Goal: Transaction & Acquisition: Purchase product/service

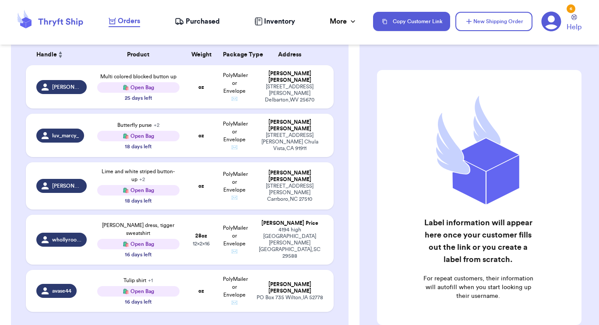
scroll to position [136, 0]
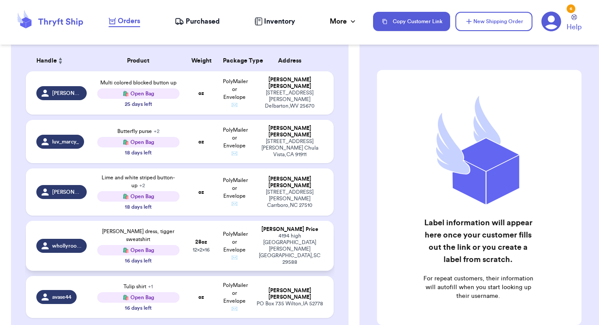
click at [181, 221] on td "Madewell dress, tigger sweatshirt 🛍️ Open Bag 16 days left" at bounding box center [138, 246] width 93 height 50
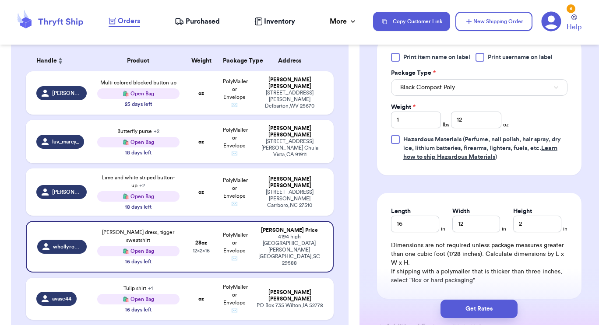
scroll to position [457, 0]
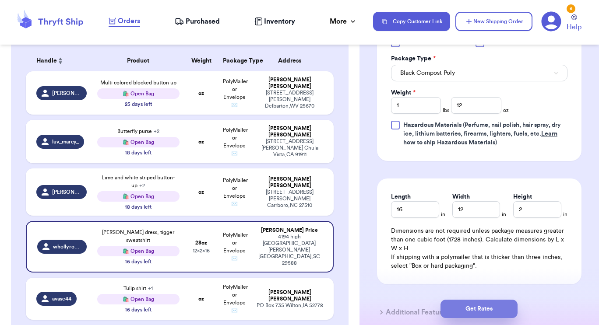
click at [462, 313] on button "Get Rates" at bounding box center [479, 309] width 77 height 18
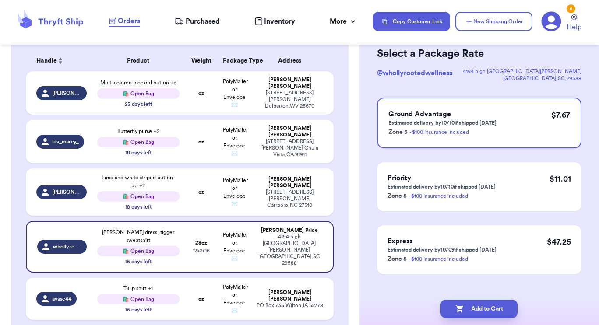
scroll to position [53, 0]
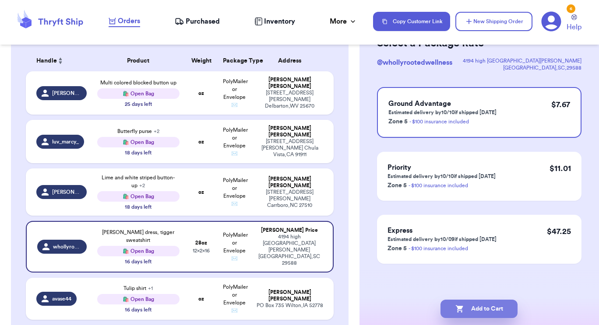
click at [472, 304] on button "Add to Cart" at bounding box center [479, 309] width 77 height 18
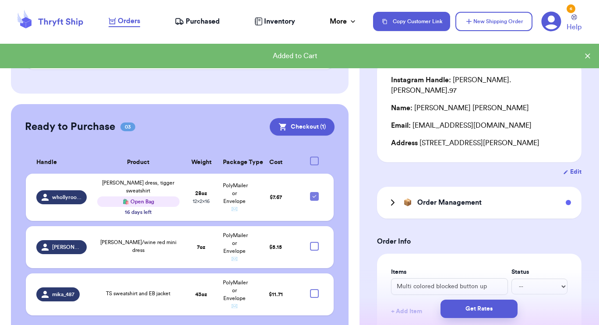
scroll to position [349, 0]
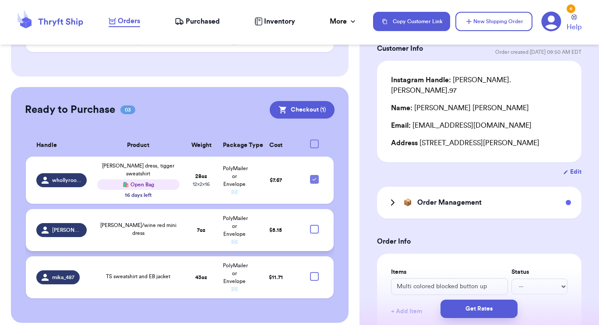
click at [310, 225] on div at bounding box center [314, 229] width 9 height 9
click at [314, 225] on input "checkbox" at bounding box center [314, 225] width 0 height 0
checkbox input "true"
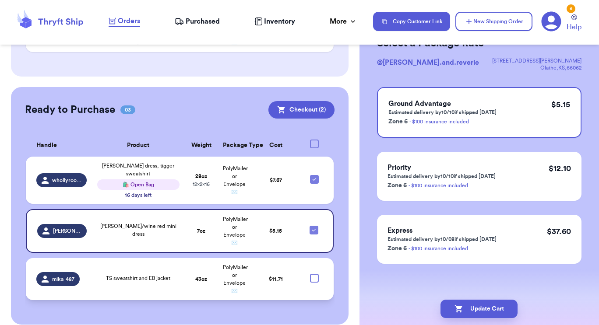
click at [262, 259] on td "$ 11.71" at bounding box center [275, 279] width 49 height 42
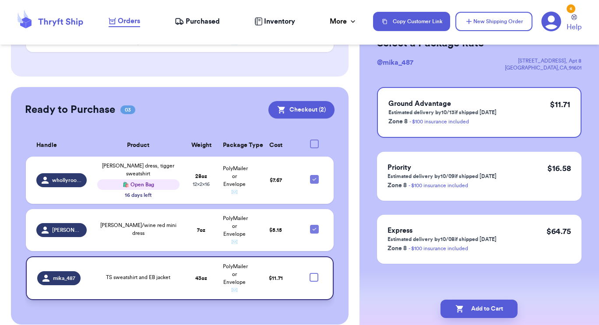
click at [310, 273] on div at bounding box center [314, 277] width 9 height 9
click at [314, 273] on input "checkbox" at bounding box center [314, 273] width 0 height 0
checkbox input "true"
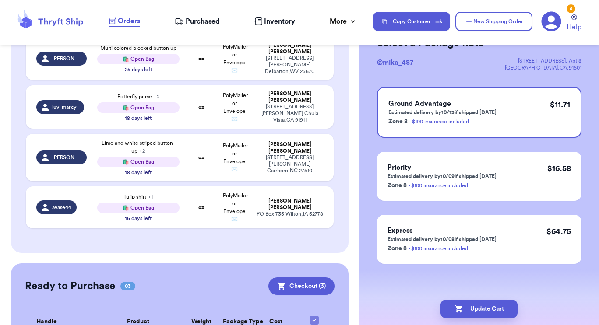
scroll to position [159, 0]
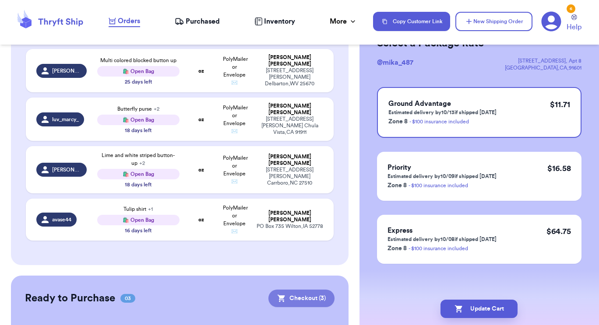
click at [297, 295] on button "Checkout ( 3 )" at bounding box center [302, 299] width 66 height 18
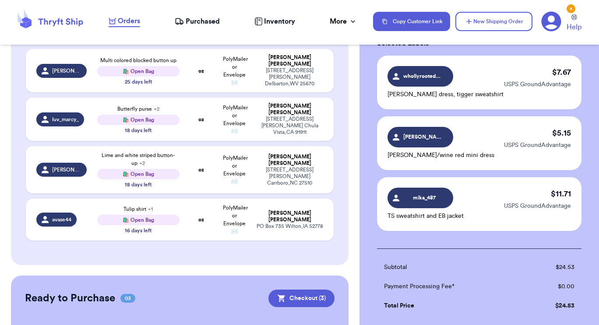
scroll to position [197, 0]
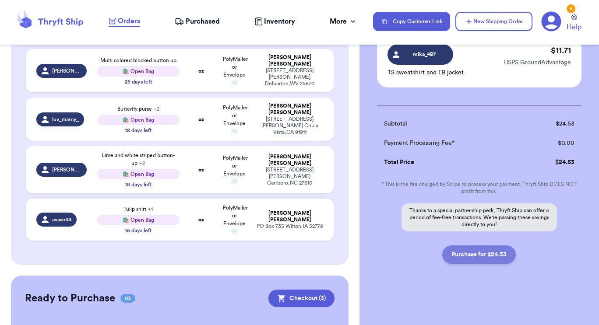
click at [469, 260] on button "Purchase for $24.53" at bounding box center [479, 255] width 74 height 18
checkbox input "false"
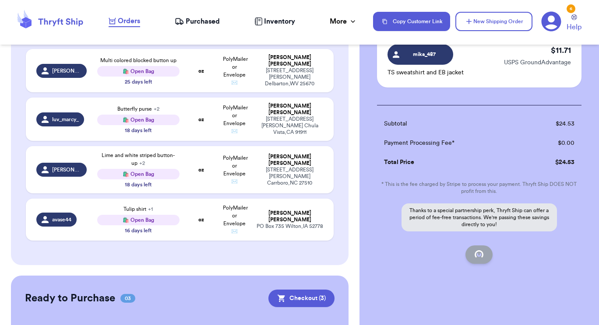
checkbox input "true"
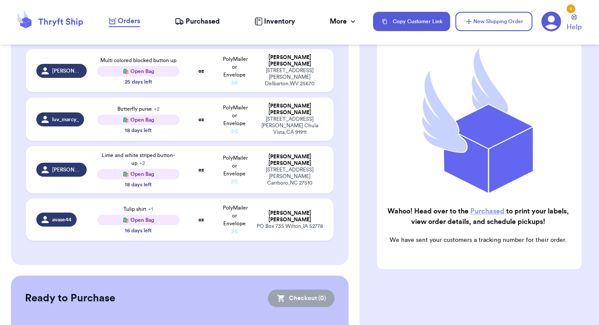
scroll to position [0, 0]
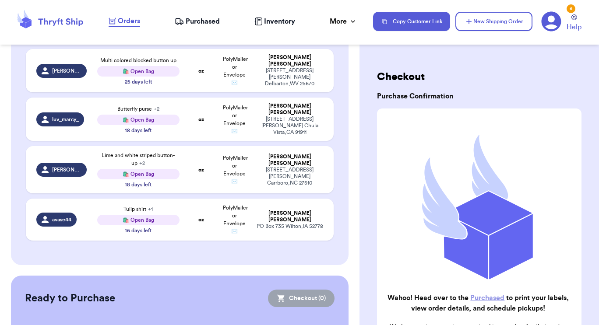
click at [186, 23] on span "Purchased" at bounding box center [203, 21] width 34 height 11
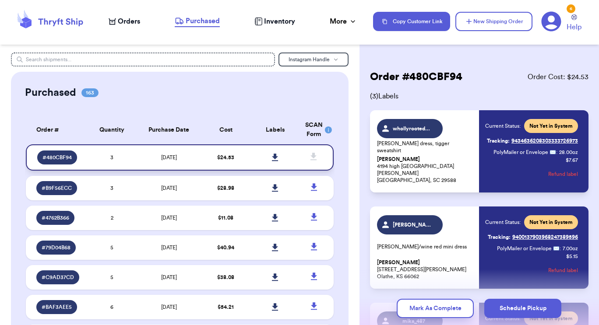
click at [272, 156] on icon at bounding box center [275, 157] width 6 height 7
